Goal: Check status: Check status

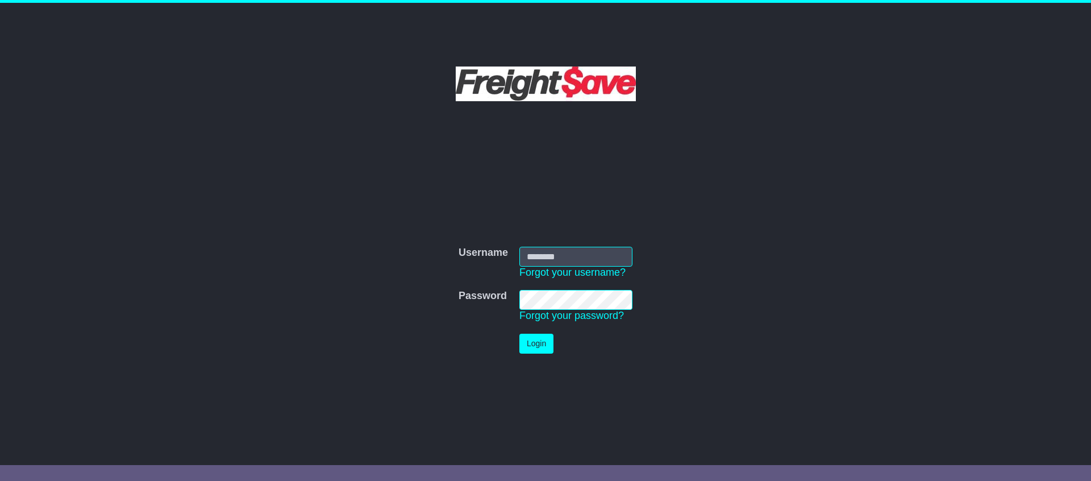
type input "**********"
click at [542, 346] on button "Login" at bounding box center [536, 343] width 34 height 20
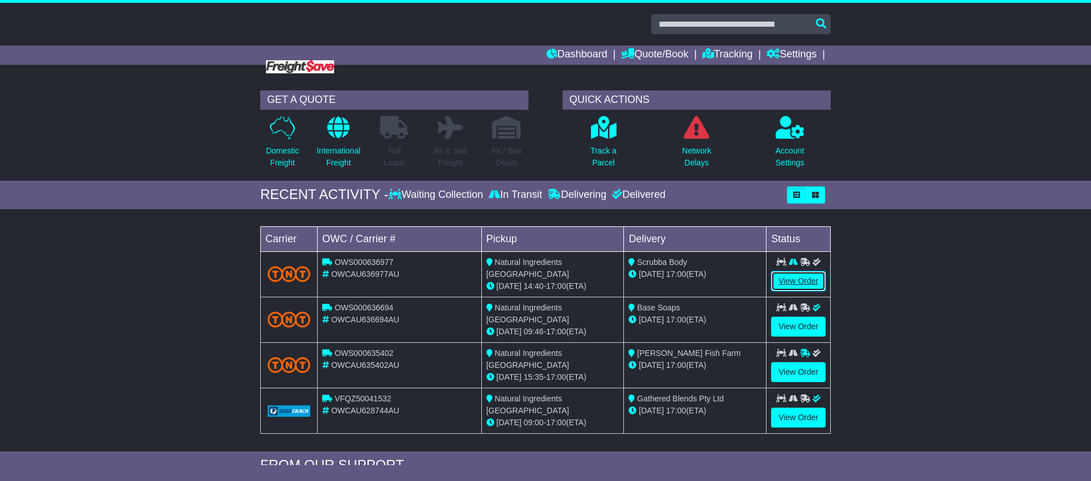
click at [807, 277] on link "View Order" at bounding box center [798, 281] width 55 height 20
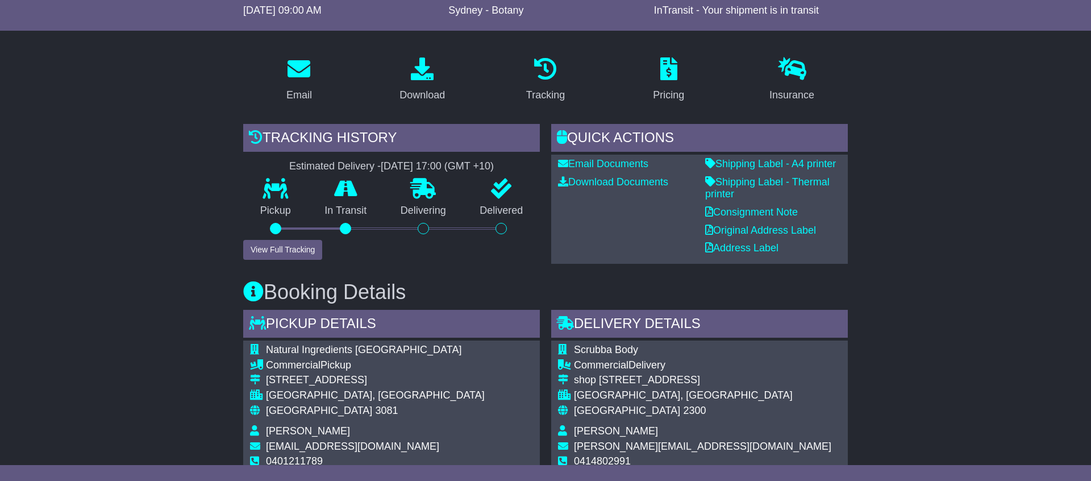
scroll to position [158, 0]
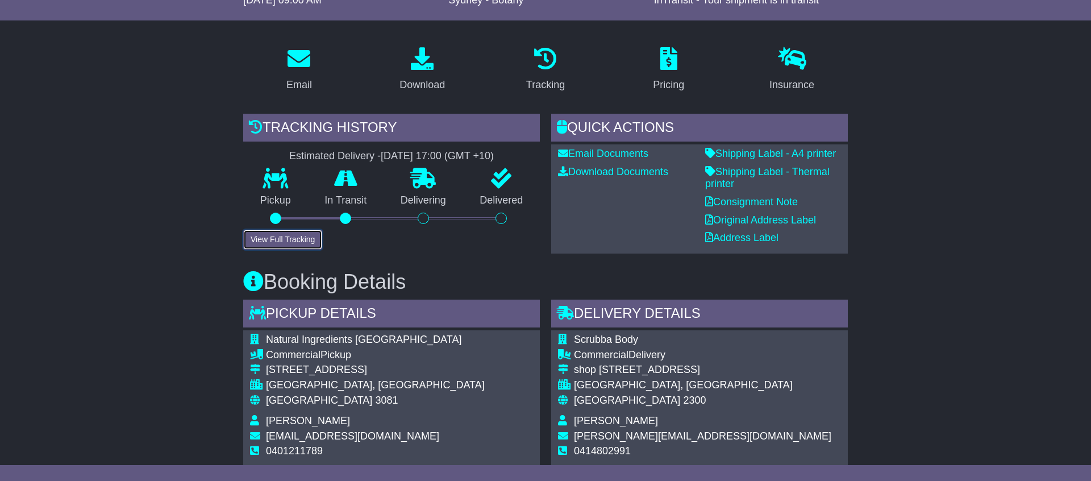
click at [289, 239] on button "View Full Tracking" at bounding box center [282, 239] width 79 height 20
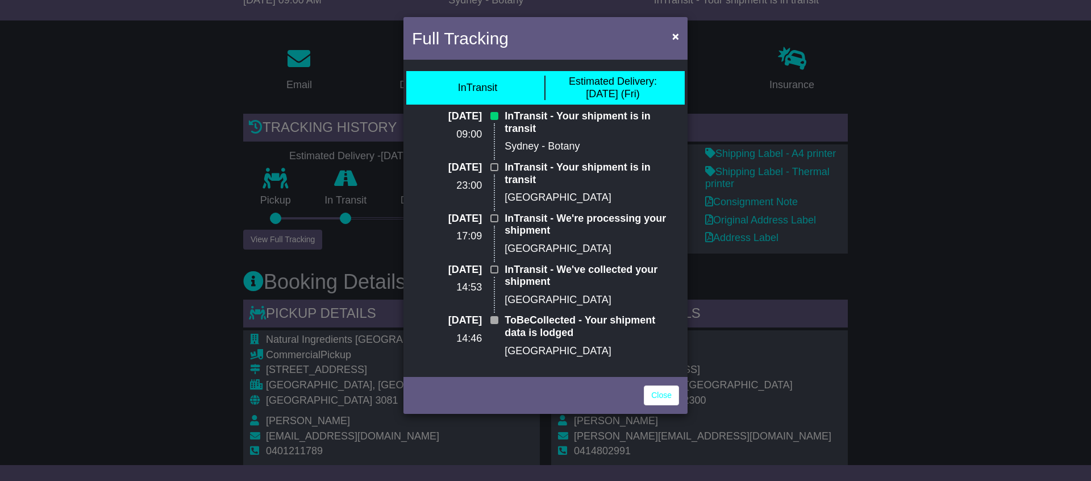
click at [601, 99] on div "Estimated Delivery: 22 Aug (Fri)" at bounding box center [613, 88] width 88 height 24
click at [663, 396] on link "Close" at bounding box center [661, 395] width 35 height 20
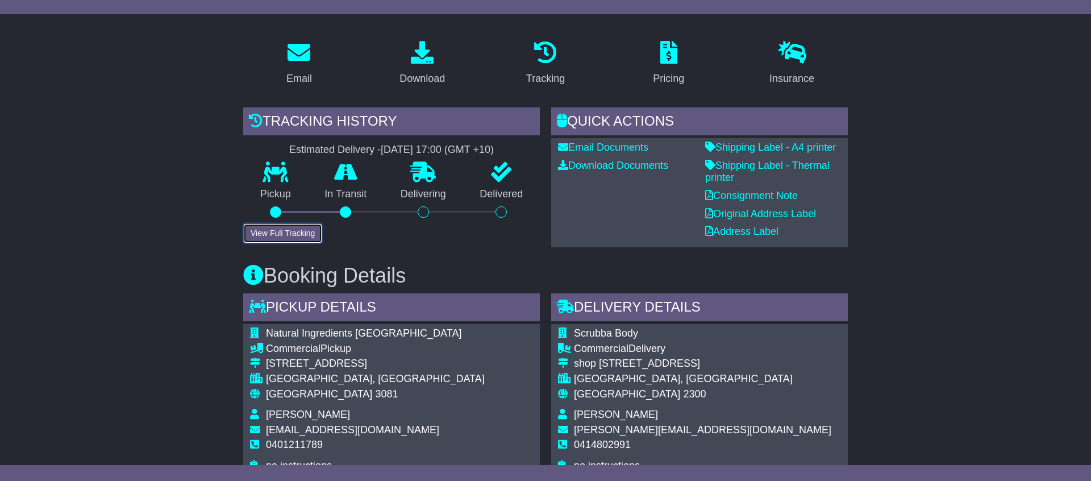
scroll to position [0, 0]
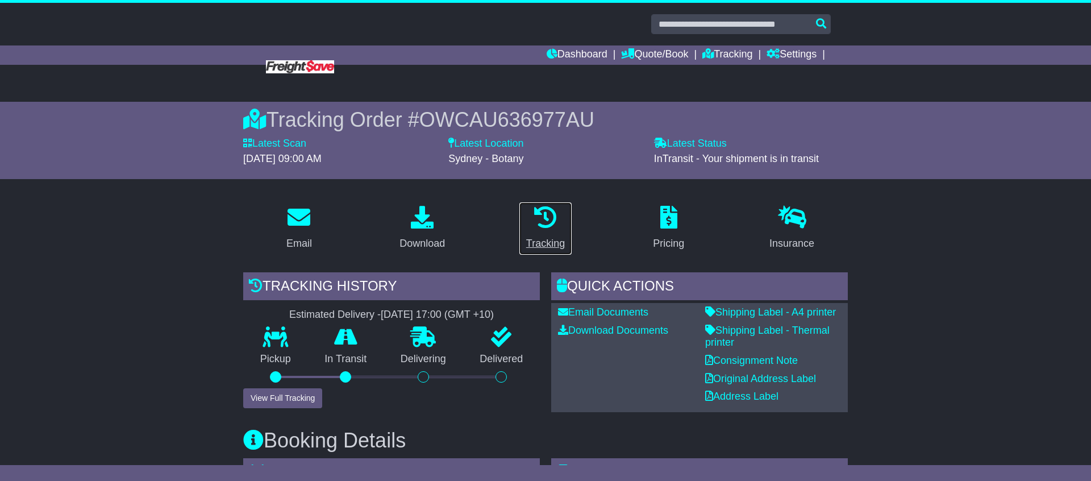
click at [548, 221] on icon at bounding box center [545, 217] width 23 height 23
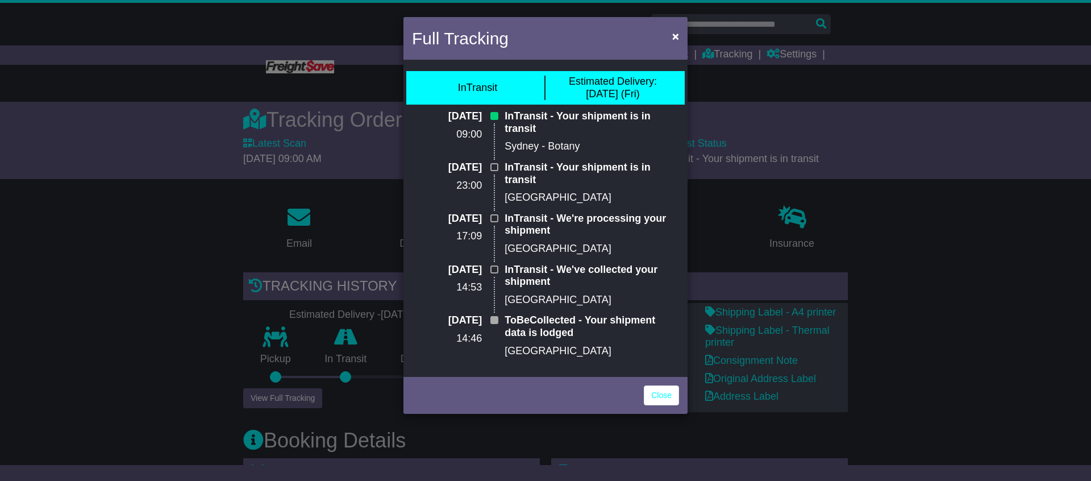
click at [905, 261] on div "Full Tracking × InTransit Estimated Delivery: 22 Aug (Fri) 22 Aug 2025 09:00 In…" at bounding box center [545, 240] width 1091 height 481
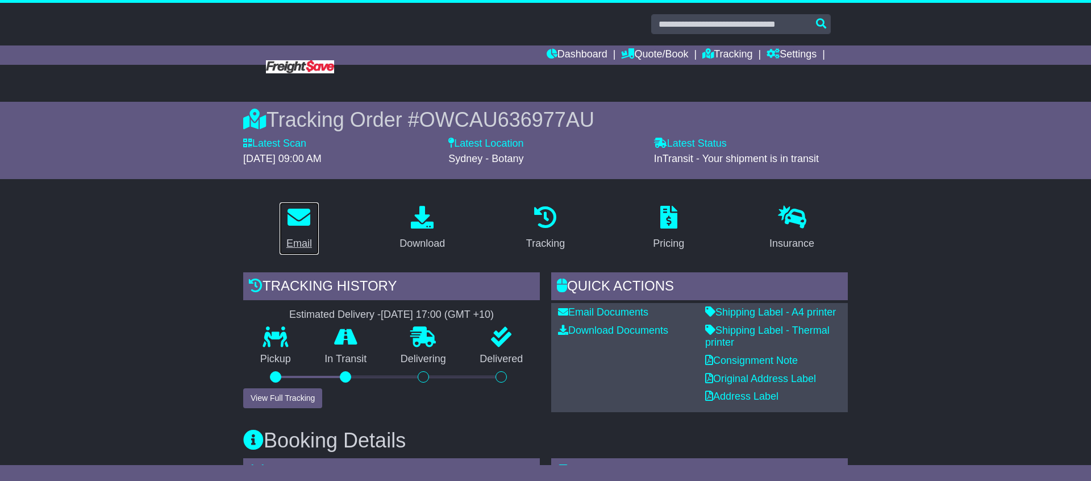
click at [296, 224] on icon at bounding box center [298, 217] width 23 height 23
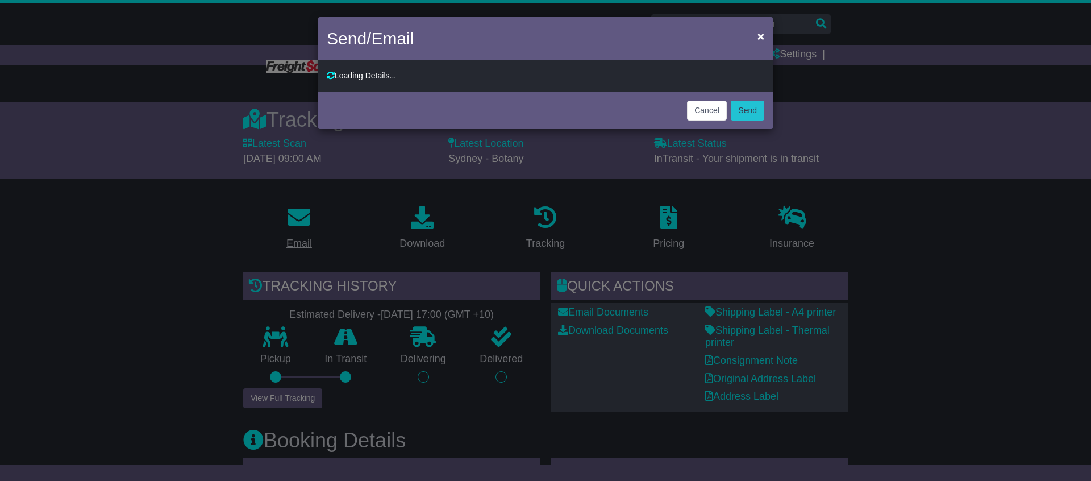
type input "**********"
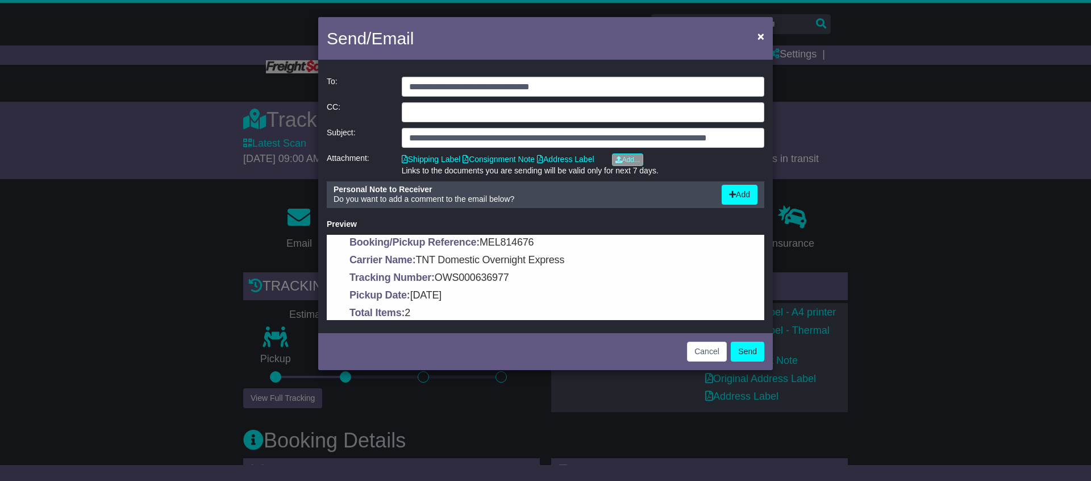
scroll to position [552, 0]
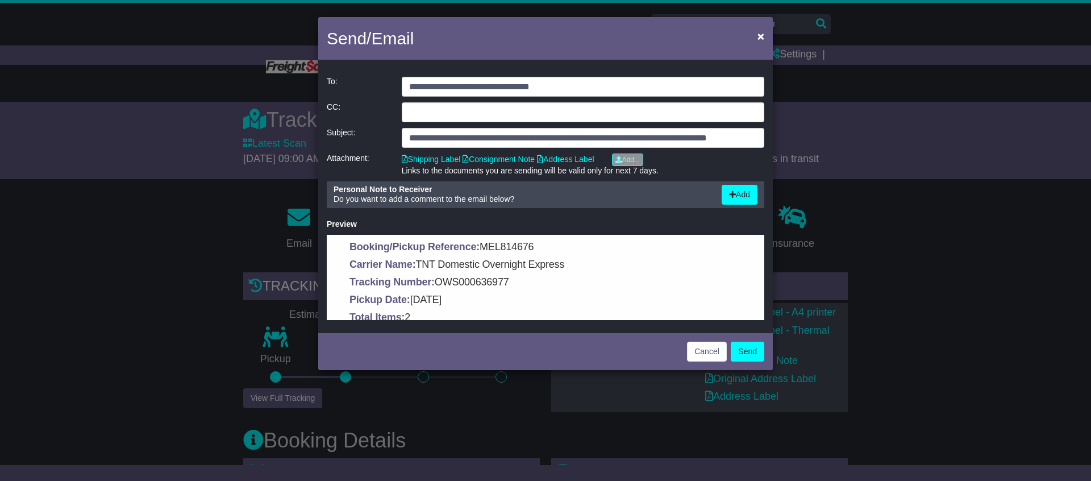
click at [467, 273] on p "Tracking Number: OWS000636977" at bounding box center [545, 281] width 392 height 16
copy p "OWS000636977"
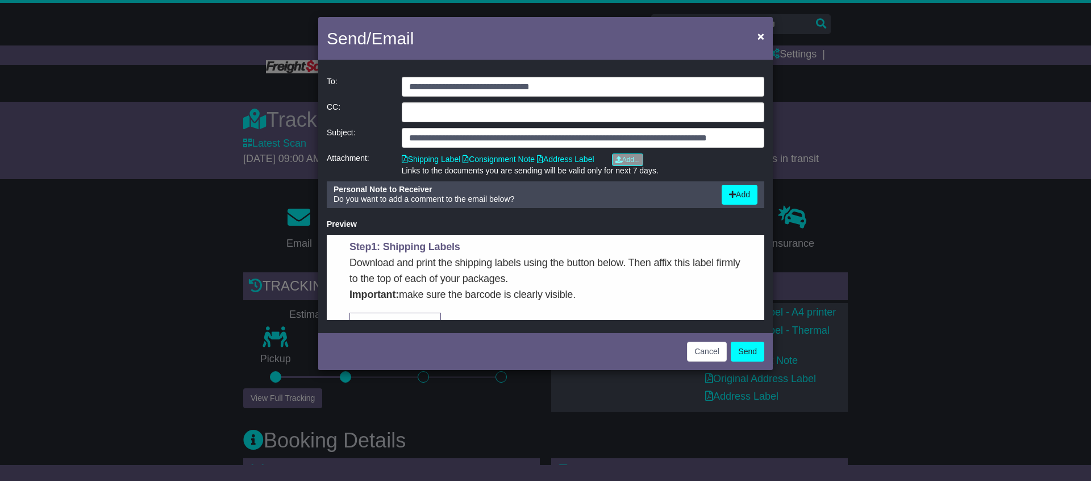
scroll to position [245, 0]
